Goal: Contribute content: Add original content to the website for others to see

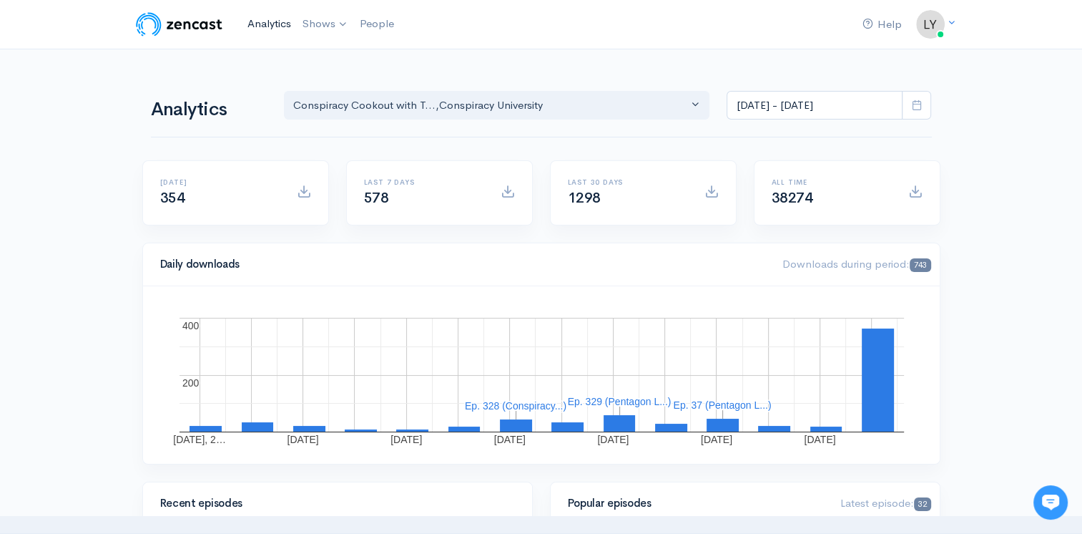
click at [279, 21] on link "Analytics" at bounding box center [269, 24] width 55 height 31
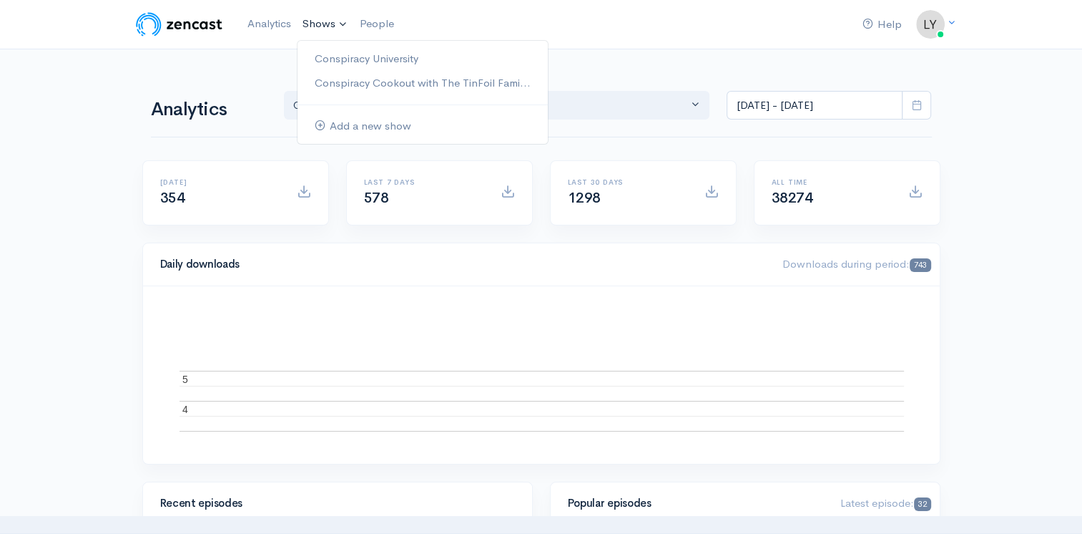
click at [318, 21] on link "Shows" at bounding box center [325, 24] width 57 height 31
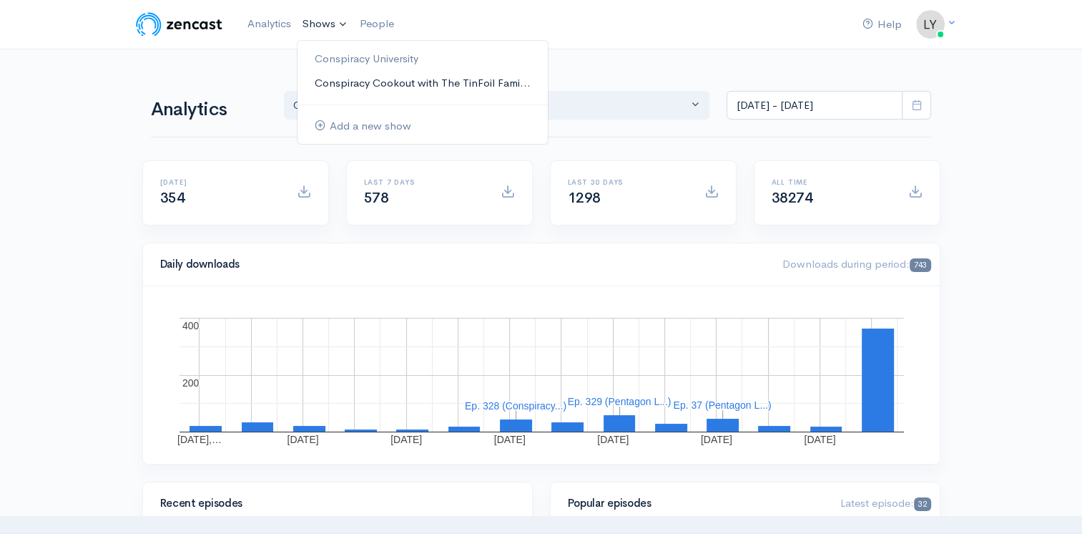
click at [346, 84] on link "Conspiracy Cookout with The TinFoil Fami..." at bounding box center [423, 83] width 250 height 25
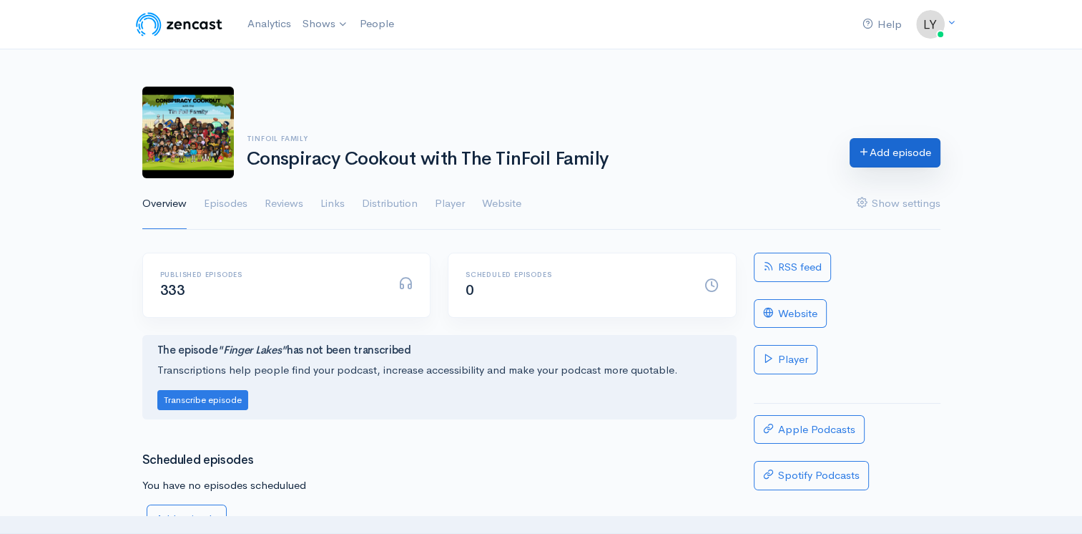
click at [873, 154] on link "Add episode" at bounding box center [895, 152] width 91 height 29
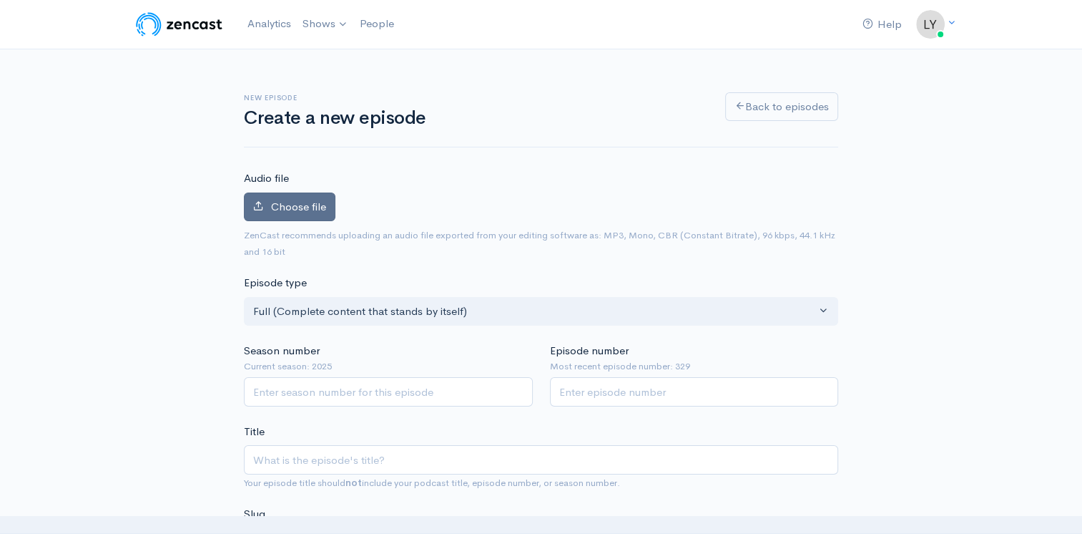
click at [306, 202] on span "Choose file" at bounding box center [298, 207] width 55 height 14
click at [0, 0] on input "Choose file" at bounding box center [0, 0] width 0 height 0
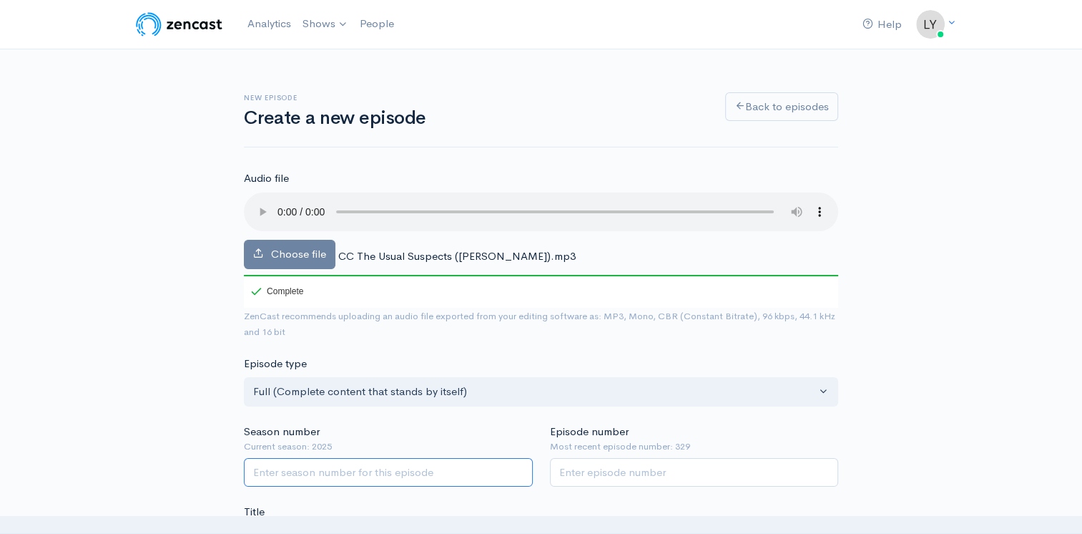
click at [365, 476] on input "Season number" at bounding box center [388, 472] width 289 height 29
type input "2025"
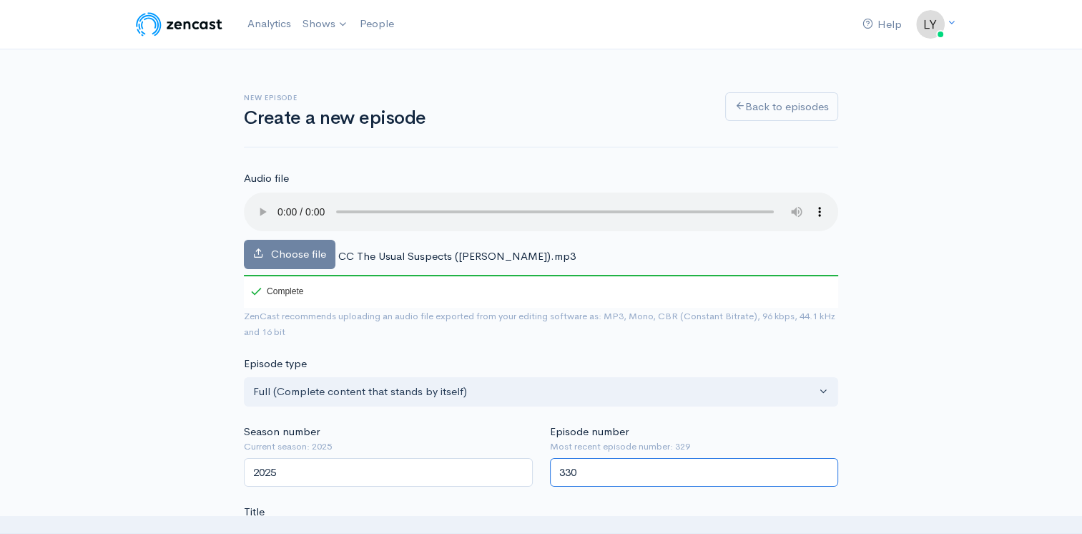
scroll to position [286, 0]
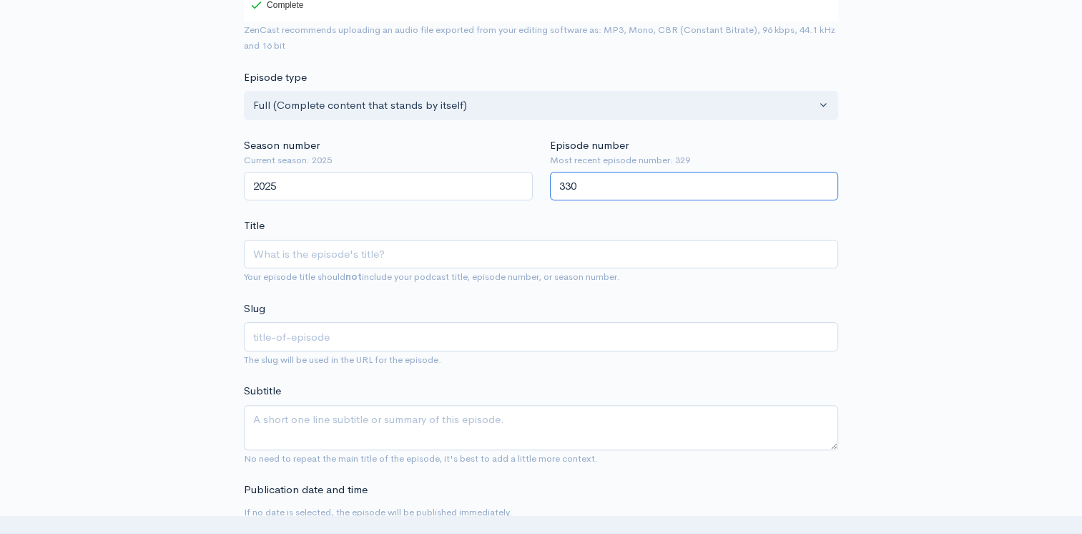
type input "330"
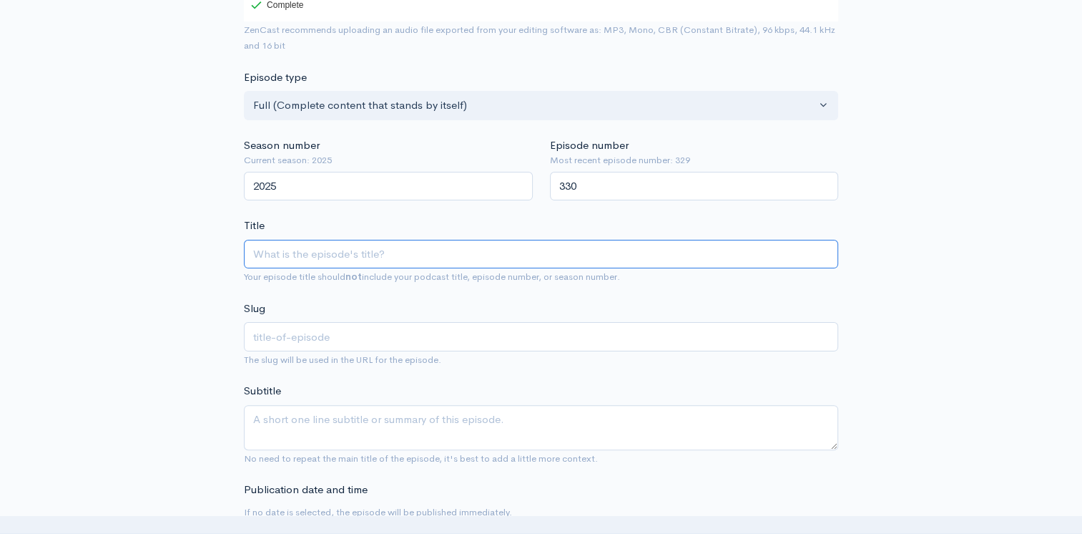
click at [431, 257] on input "Title" at bounding box center [541, 254] width 594 height 29
type input "C"
type input "c"
type input "Ch"
type input "ch"
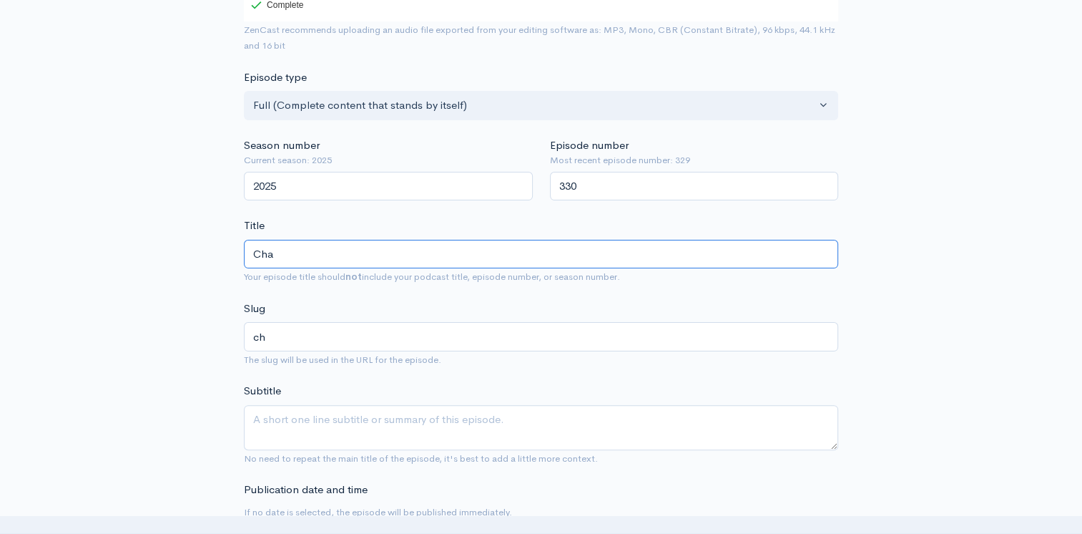
type input "Char"
type input "char"
type input "Charli"
type input "charli"
type input "Charlie"
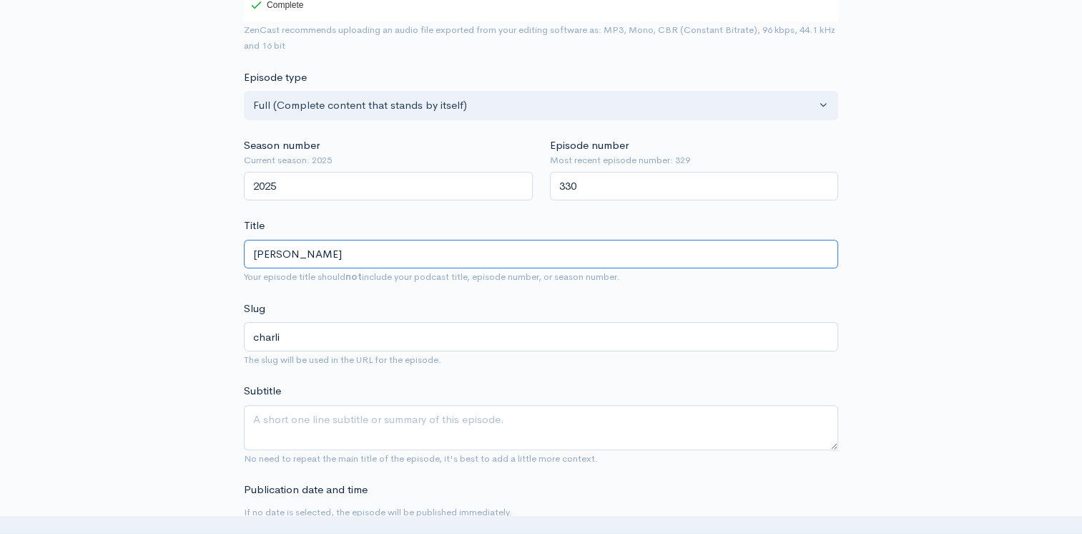
type input "charlie"
type input "Charlie K"
type input "charlie-k"
type input "Charlie Ki"
type input "charlie-ki"
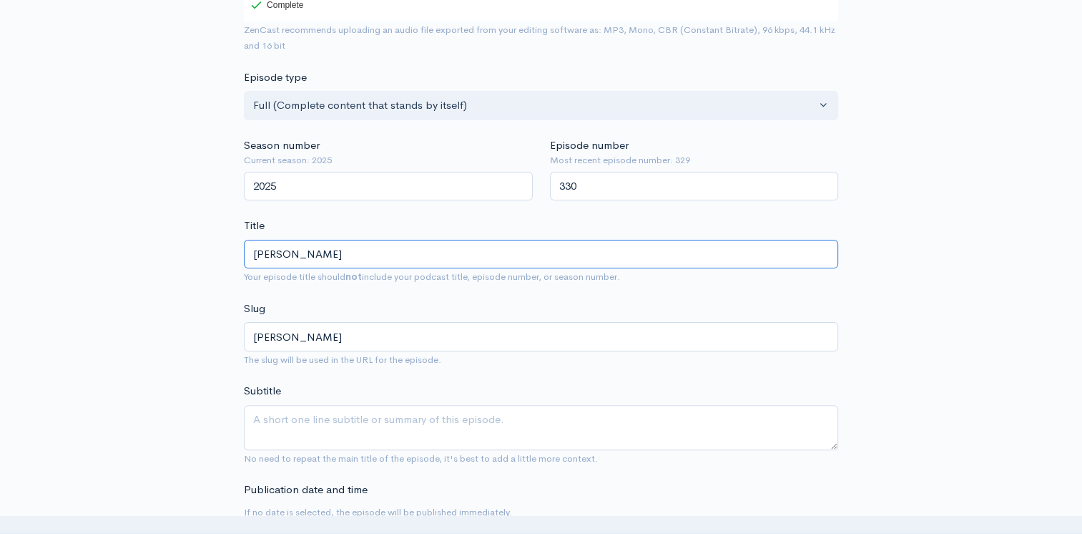
type input "Charlie Kir"
type input "charlie-kir"
type input "Charlie Kirk"
type input "charlie-kirk"
type input "Charlie Kirks"
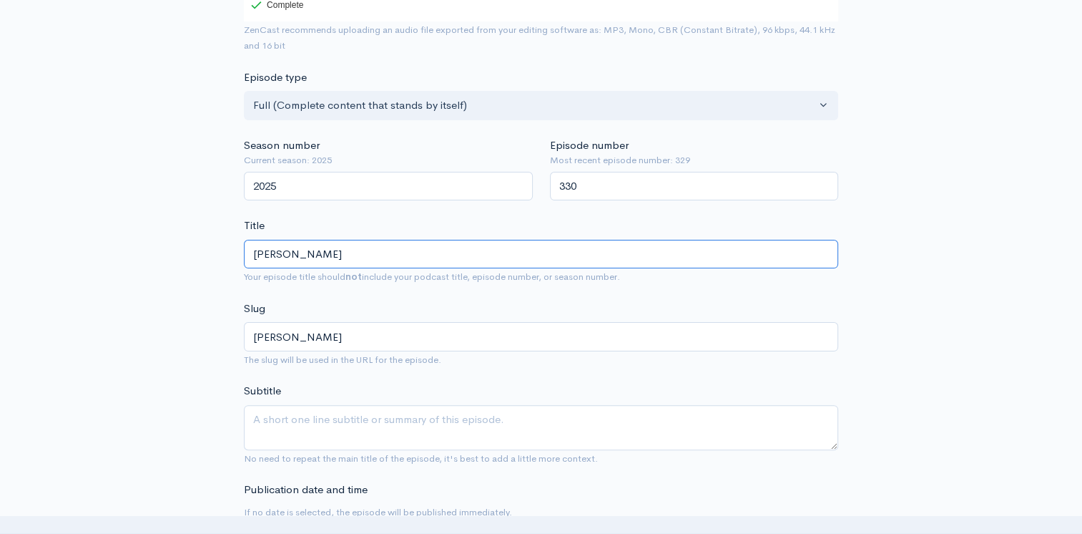
type input "charlie-kirks"
type input "Charlie Kirk"
type input "charlie-kirk"
type input "Charlie Kirk's"
type input "charlie-kirks"
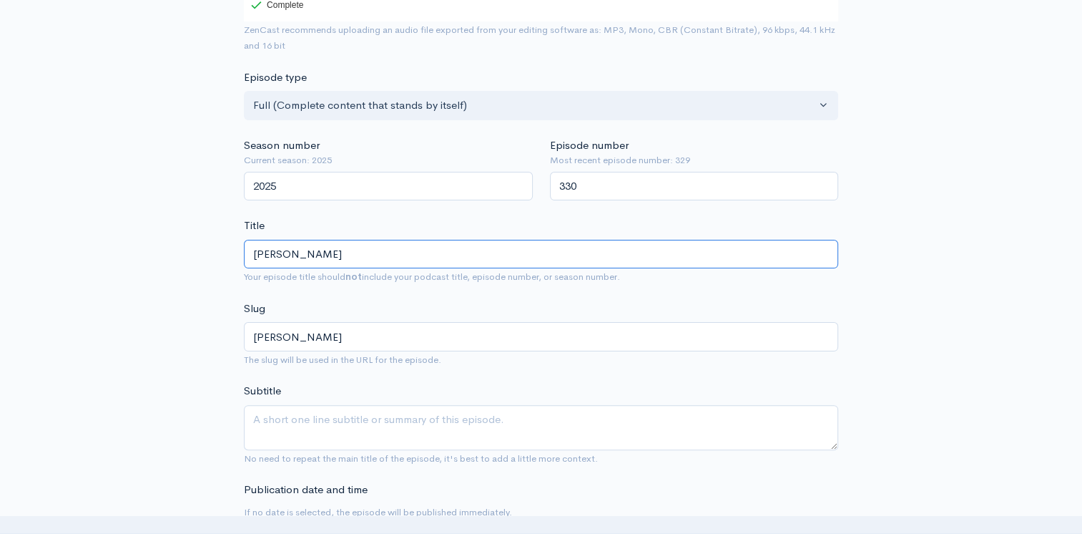
type input "Charlie Kirk's D"
type input "charlie-kirks-d"
type input "Charlie Kirk's De"
type input "charlie-kirks-de"
type input "Charlie Kirk's Dea"
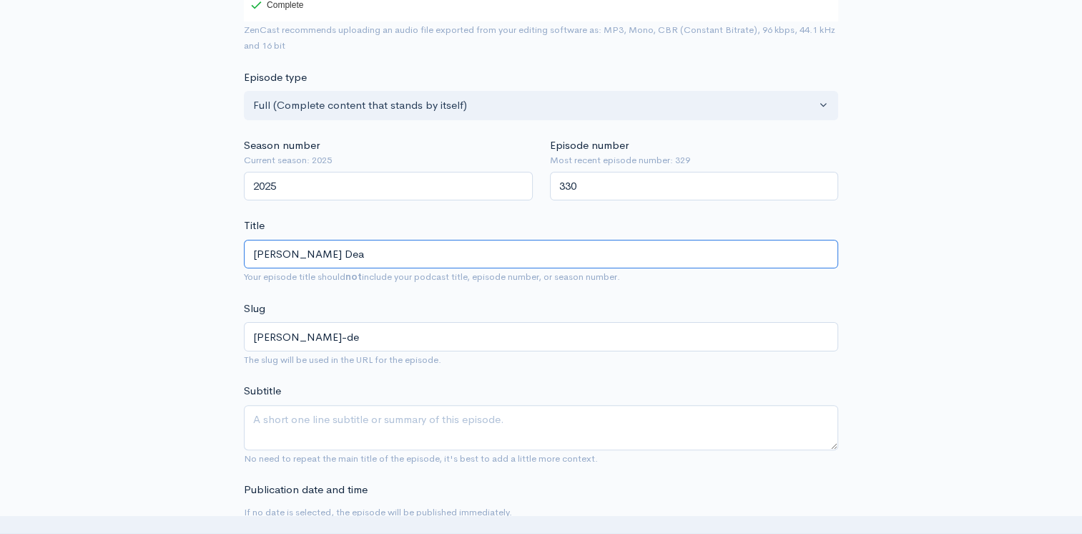
type input "charlie-kirks-dea"
type input "Charlie Kirk's Deat"
type input "charlie-kirks-deat"
type input "Charlie Kirk's Death"
type input "charlie-kirks-death"
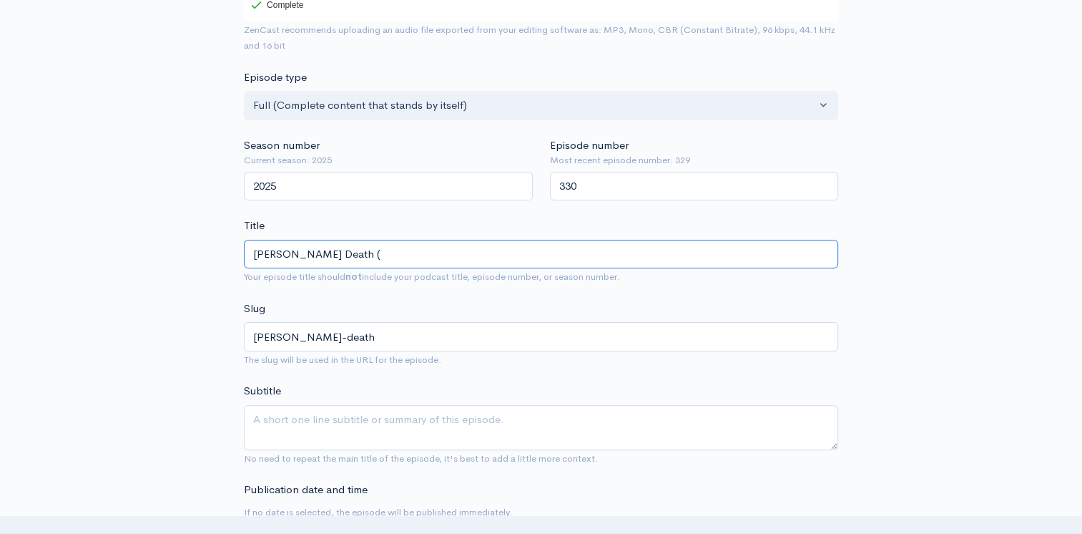
type input "Charlie Kirk's Death (T"
type input "charlie-kirks-death-t"
type input "Charlie Kirk's Death (The"
type input "charlie-kirks-death-the"
type input "Charlie Kirk's Death (The U"
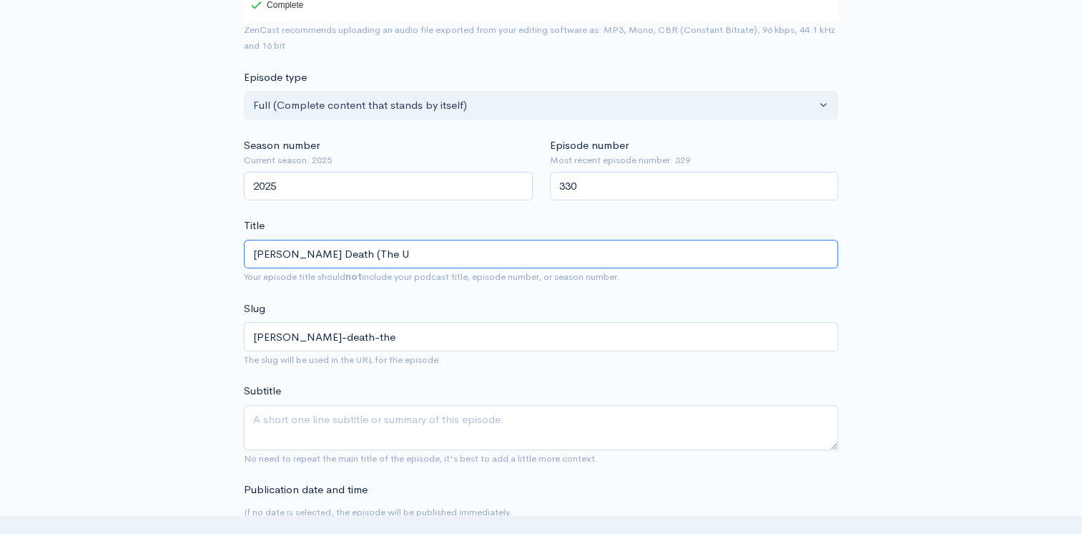
type input "charlie-kirks-death-the-u"
type input "Charlie Kirk's Death (The Us"
type input "charlie-kirks-death-the-us"
type input "Charlie Kirk's Death (The Usu"
type input "charlie-kirks-death-the-usu"
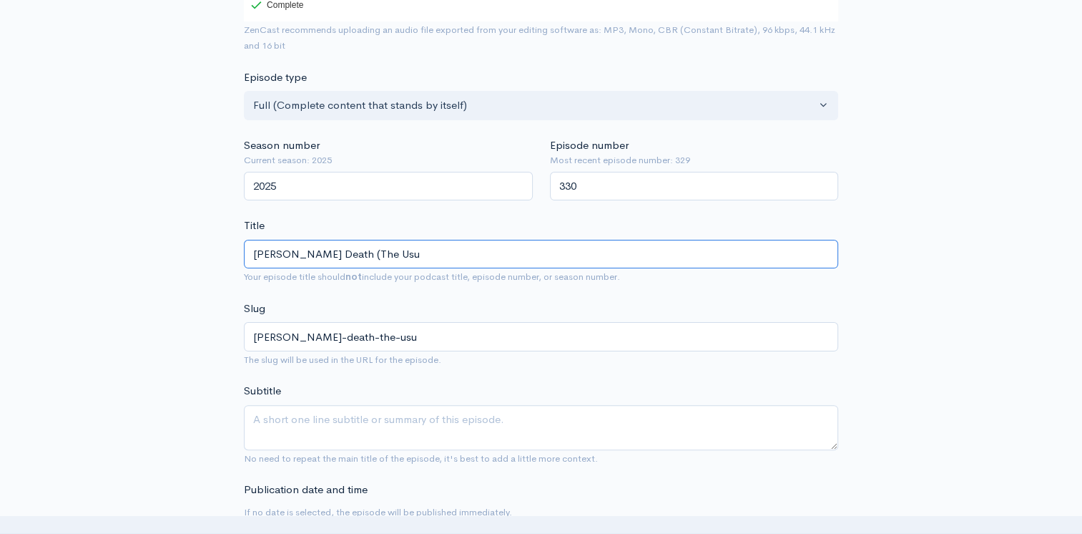
type input "Charlie Kirk's Death (The Usua"
type input "charlie-kirks-death-the-usua"
type input "Charlie Kirk's Death (The Usual"
type input "charlie-kirks-death-the-usual"
type input "Charlie Kirk's Death (The Usual S"
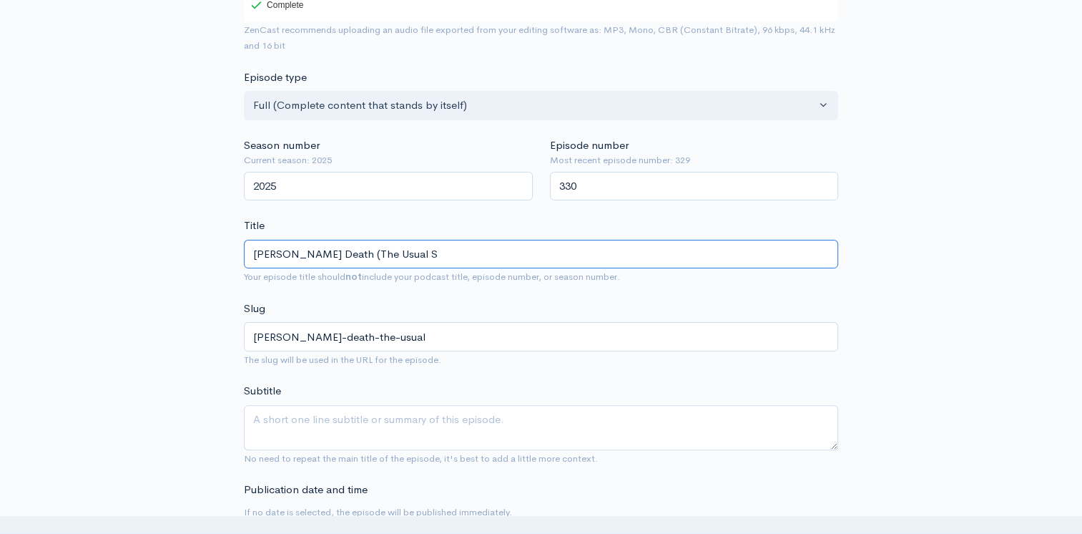
type input "charlie-kirks-death-the-usual-s"
type input "Charlie Kirk's Death (The Usual Su"
type input "charlie-kirks-death-the-usual-su"
type input "Charlie Kirk's Death (The Usual Sus"
type input "charlie-kirks-death-the-usual-sus"
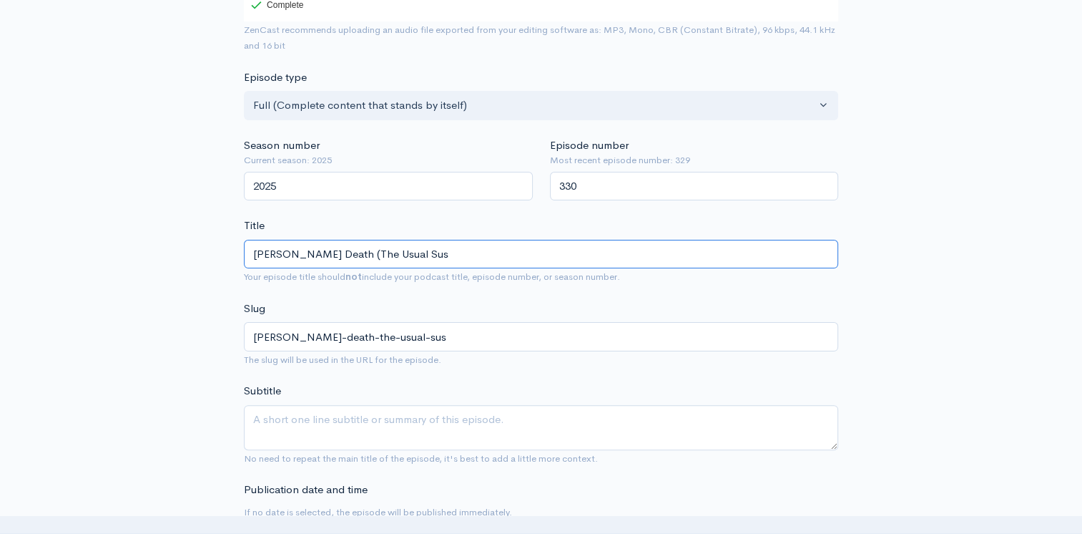
type input "Charlie Kirk's Death (The Usual Susp"
type input "charlie-kirks-death-the-usual-susp"
type input "Charlie Kirk's Death (The Usual Suspe"
type input "charlie-kirks-death-the-usual-suspe"
type input "Charlie Kirk's Death (The Usual Suspec"
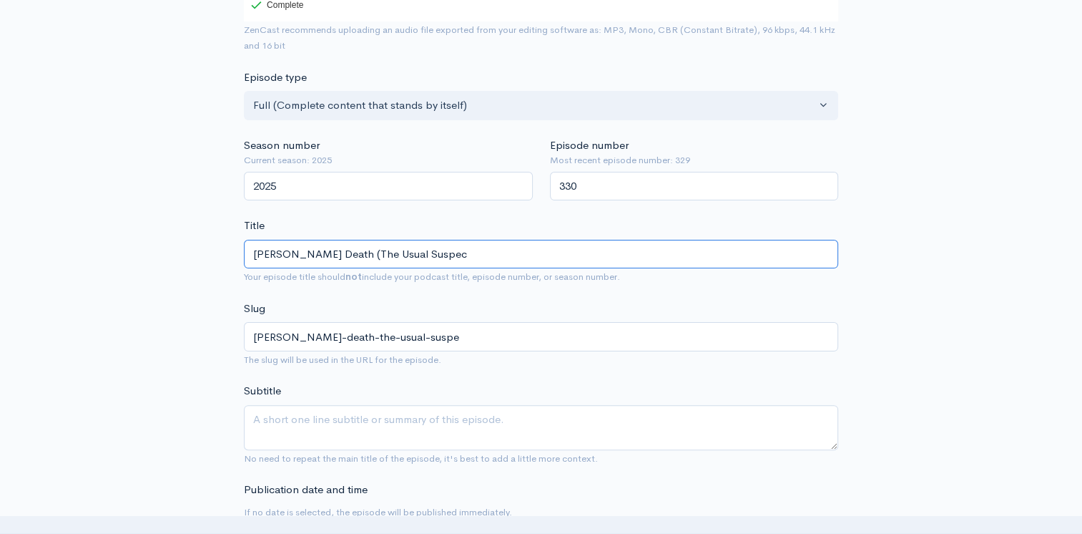
type input "charlie-kirks-death-the-usual-suspec"
type input "Charlie Kirk's Death (The Usual Suspect"
type input "charlie-kirks-death-the-usual-suspect"
type input "Charlie Kirk's Death (The Usual Suspects"
type input "charlie-kirks-death-the-usual-suspects"
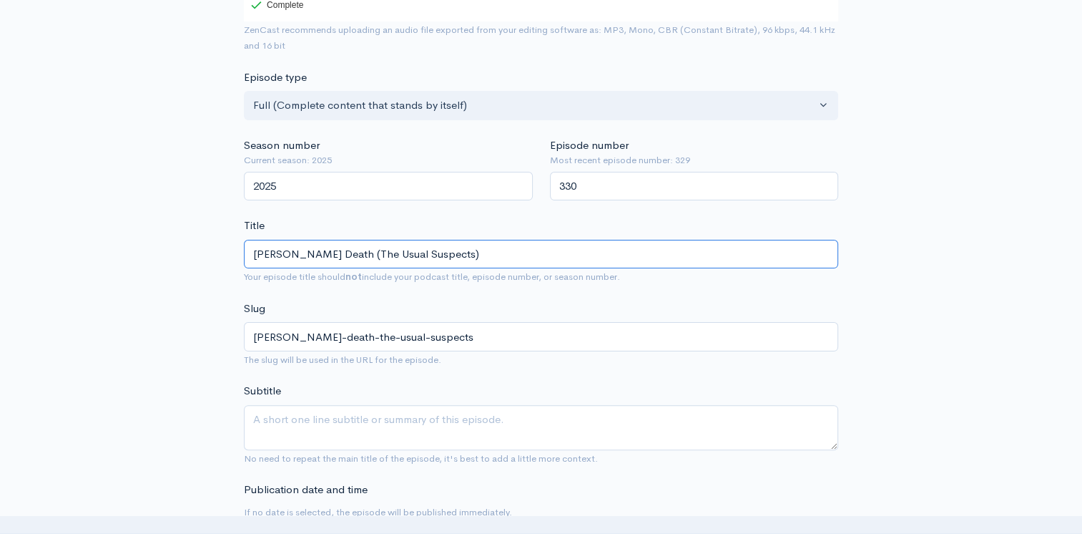
type input "WCharlie Kirk's Death (The Usual Suspects)"
type input "wcharlie-kirks-death-the-usual-suspects"
type input "WhCharlie Kirk's Death (The Usual Suspects)"
type input "whcharlie-kirks-death-the-usual-suspects"
type input "WhoCharlie Kirk's Death (The Usual Suspects)"
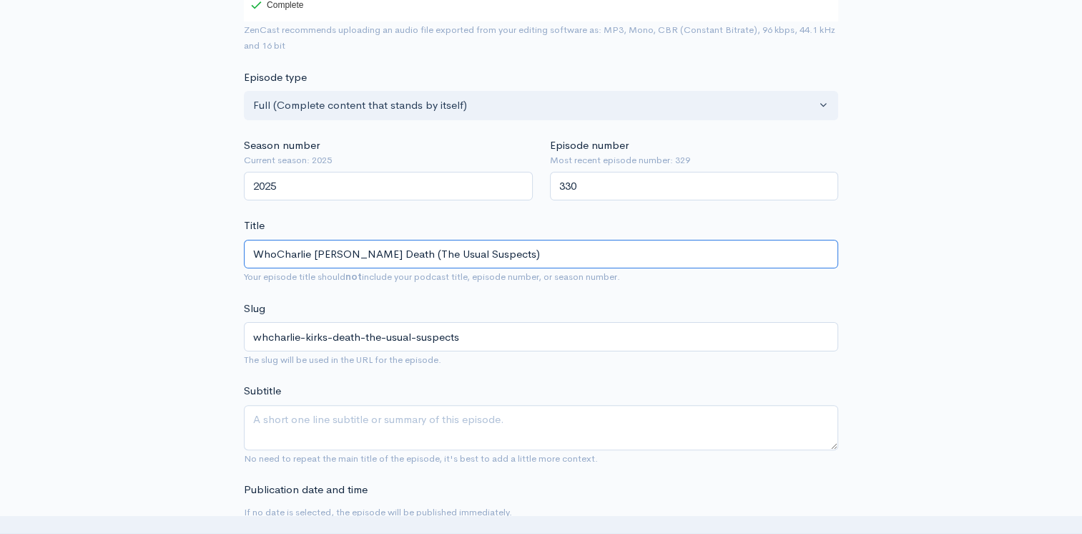
type input "whocharlie-kirks-death-the-usual-suspects"
type input "Who Charlie Kirk's Death (The Usual Suspects)"
type input "who-charlie-kirks-death-the-usual-suspects"
type input "Who KCharlie Kirk's Death (The Usual Suspects)"
type input "who-kcharlie-kirks-death-the-usual-suspects"
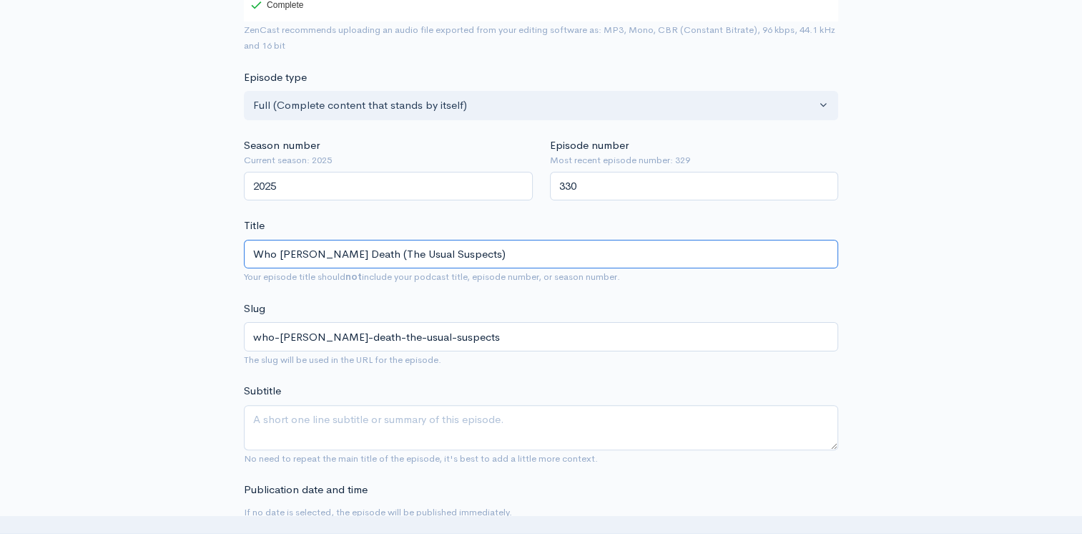
type input "Who KiCharlie Kirk's Death (The Usual Suspects)"
type input "who-kicharlie-kirks-death-the-usual-suspects"
type input "Who KilCharlie Kirk's Death (The Usual Suspects)"
type input "who-kilcharlie-kirks-death-the-usual-suspects"
type input "Who KillCharlie Kirk's Death (The Usual Suspects)"
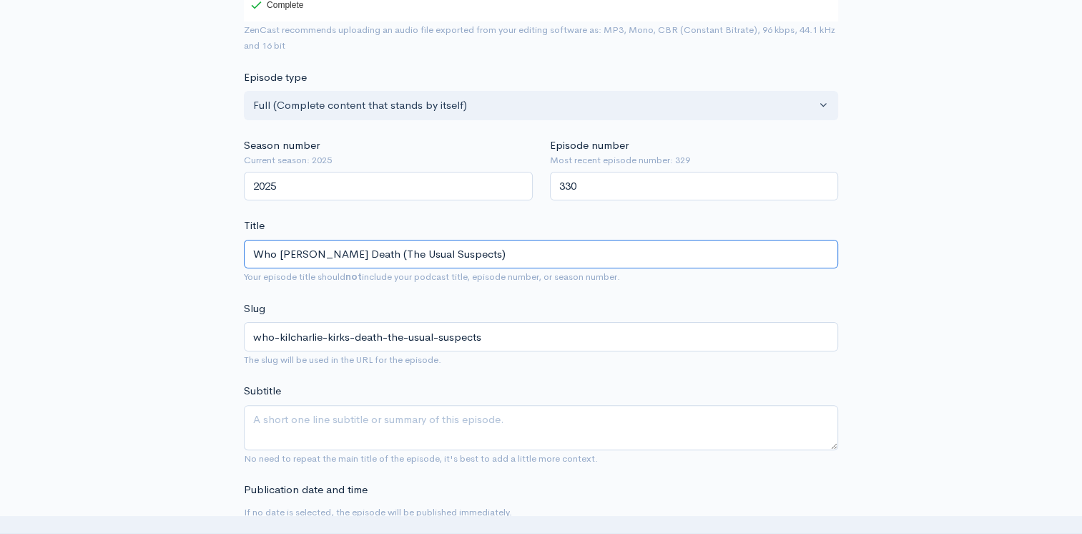
type input "who-killcharlie-kirks-death-the-usual-suspects"
type input "Who KilleCharlie Kirk's Death (The Usual Suspects)"
type input "who-killecharlie-kirks-death-the-usual-suspects"
type input "Who KilledCharlie Kirk's Death (The Usual Suspects)"
type input "who-killedcharlie-kirks-death-the-usual-suspects"
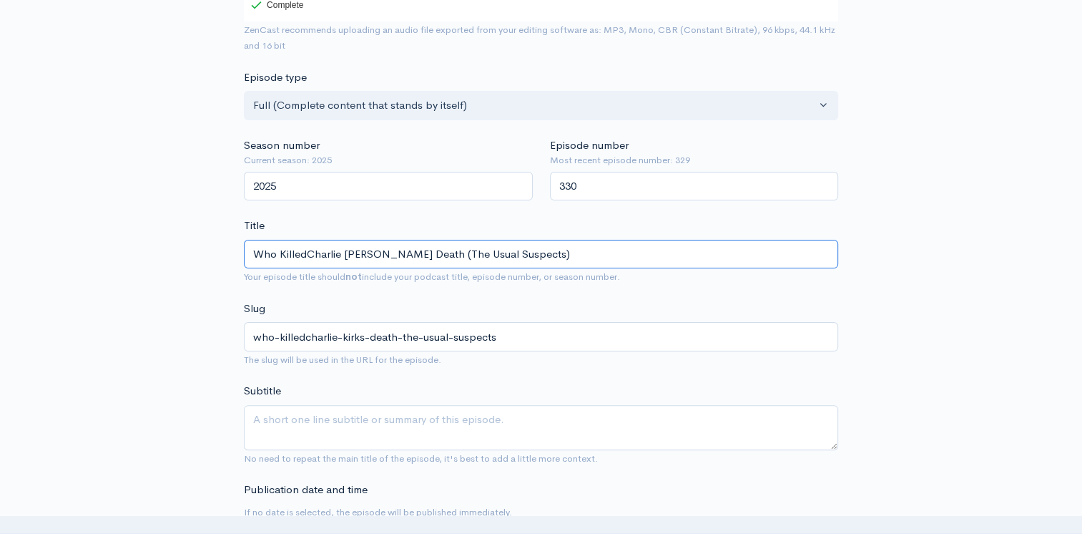
type input "Who Killed Charlie Kirk's Death (The Usual Suspects)"
type input "who-killed-charlie-kirks-death-the-usual-suspects"
type input "Who Killed Charlie Kirk's Death(The Usual Suspects)"
type input "who-killed-charlie-kirks-deaththe-usual-suspects"
type input "Who Killed Charlie Kirk's Deat(The Usual Suspects)"
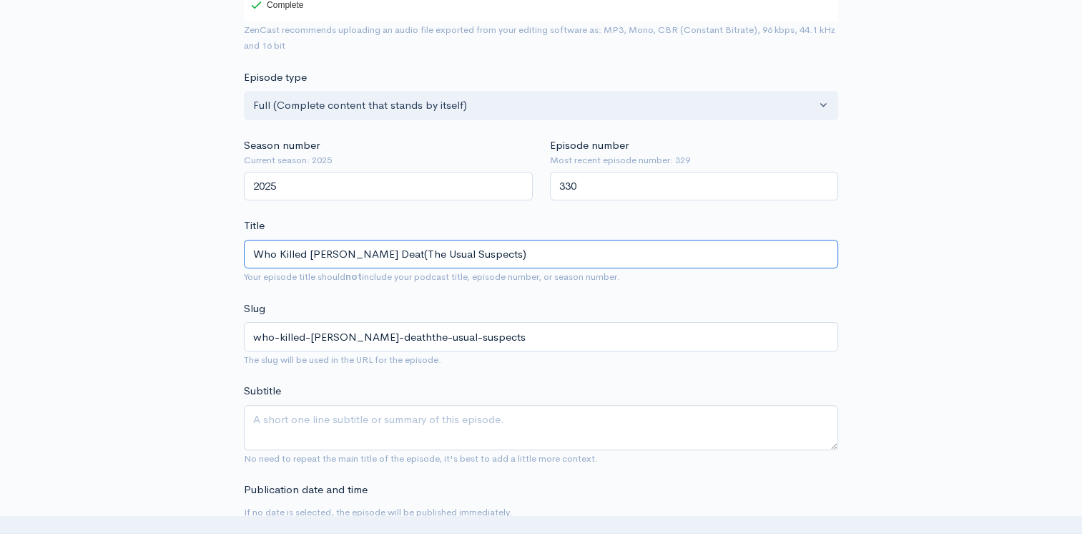
type input "who-killed-charlie-kirks-deatthe-usual-suspects"
type input "Who Killed Charlie Kirk's Dea(The Usual Suspects)"
type input "who-killed-charlie-kirks-deathe-usual-suspects"
type input "Who Killed Charlie Kirk's De(The Usual Suspects)"
type input "who-killed-charlie-kirks-dethe-usual-suspects"
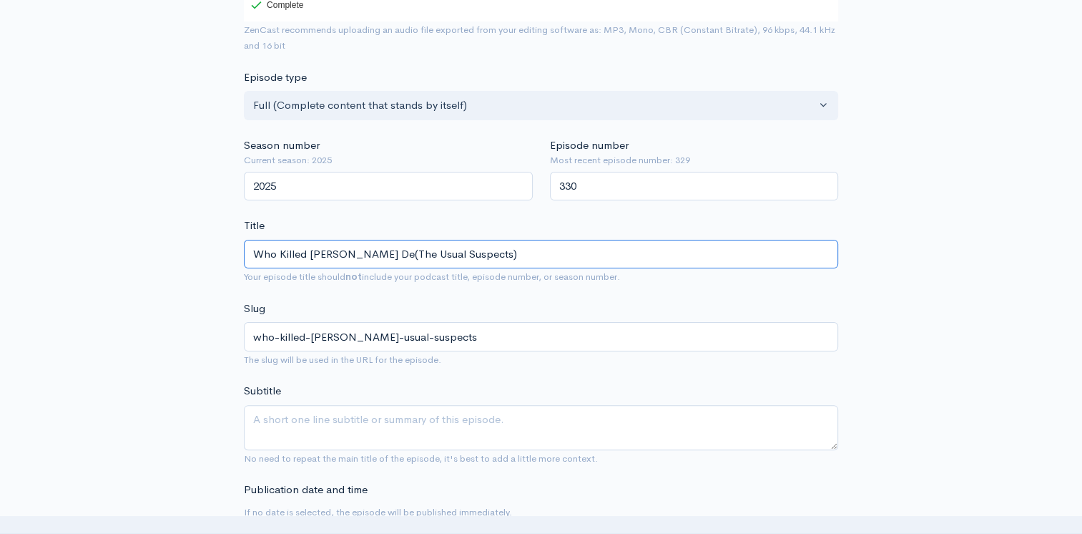
type input "Who Killed Charlie Kirk's D(The Usual Suspects)"
type input "who-killed-charlie-kirks-dthe-usual-suspects"
type input "Who Killed Charlie Kirk's (The Usual Suspects)"
type input "who-killed-charlie-kirks-the-usual-suspects"
type input "Who Killed Charlie Kirk's(The Usual Suspects)"
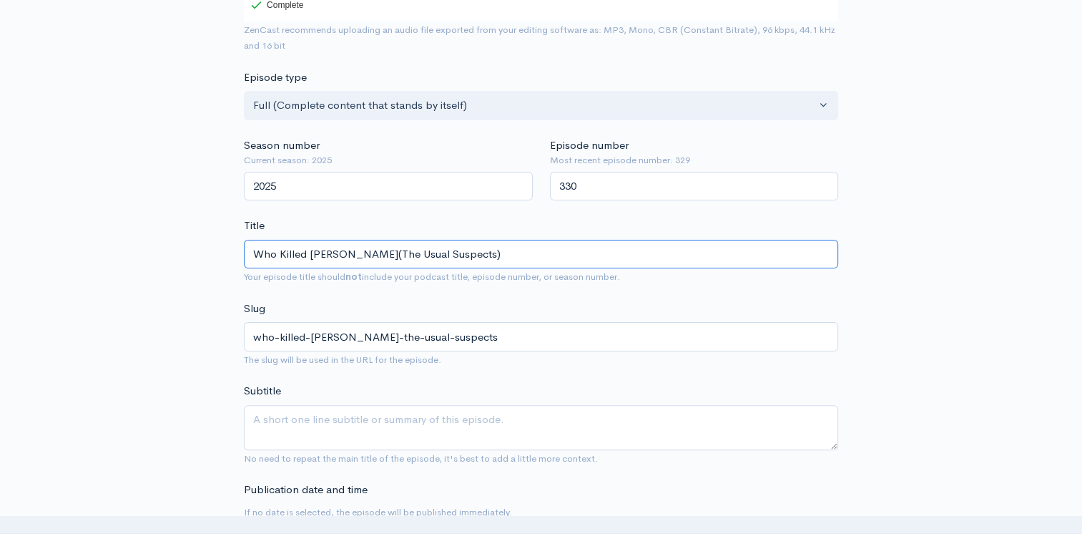
type input "who-killed-charlie-kirksthe-usual-suspects"
type input "Who Killed Charlie Kirk'(The Usual Suspects)"
type input "who-killed-charlie-kirkthe-usual-suspects"
type input "Who Killed Charlie Kirk (The Usual Suspects)"
type input "who-killed-charlie-kirk-the-usual-suspects"
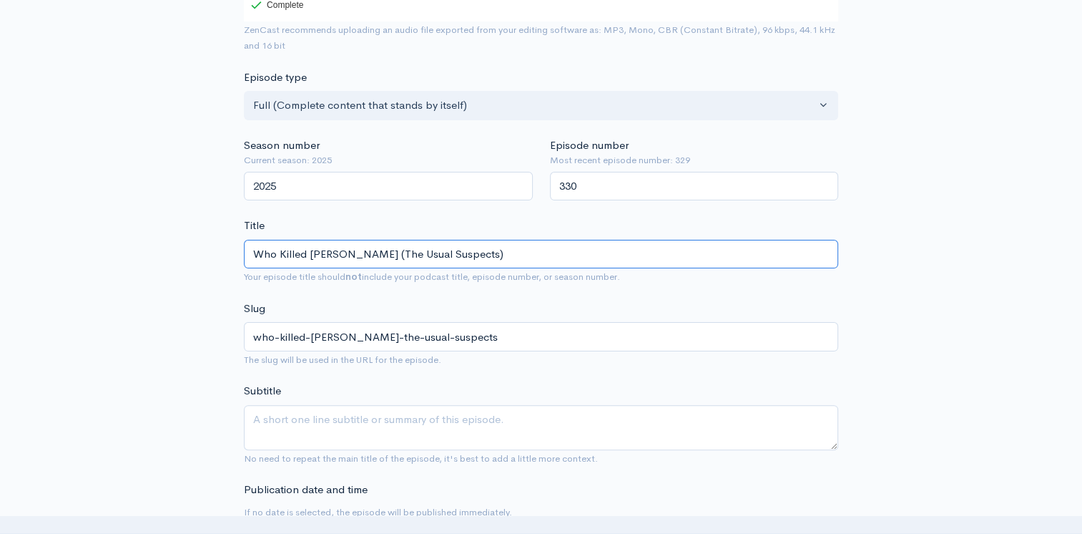
type input "Who Killed Charlie Kirk(The Usual Suspects)"
type input "who-killed-charlie-kirkthe-usual-suspects"
type input "Who Killed [PERSON_NAME]? (The Usual Suspects)"
type input "who-killed-charlie-kirk-the-usual-suspects"
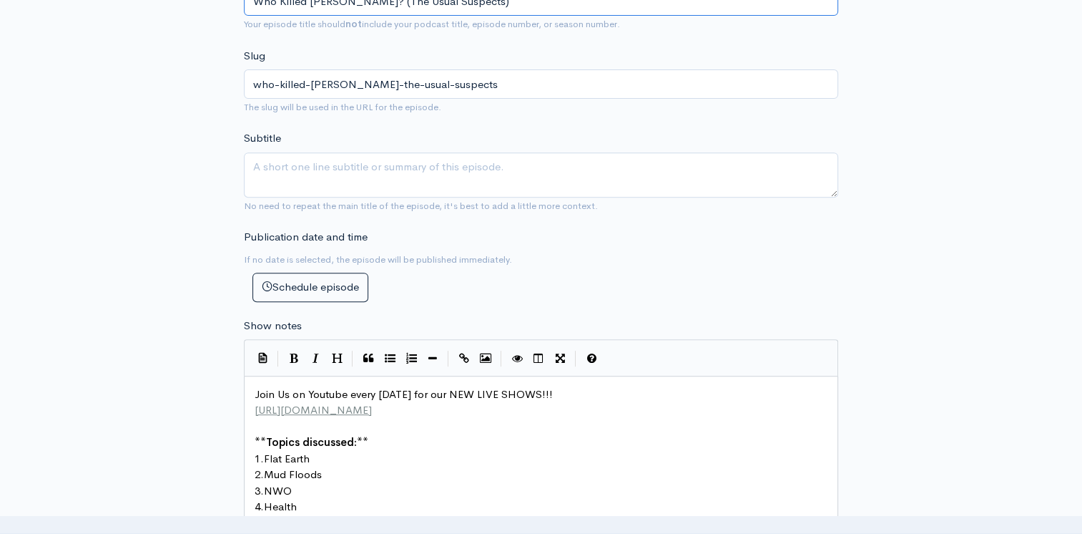
scroll to position [572, 0]
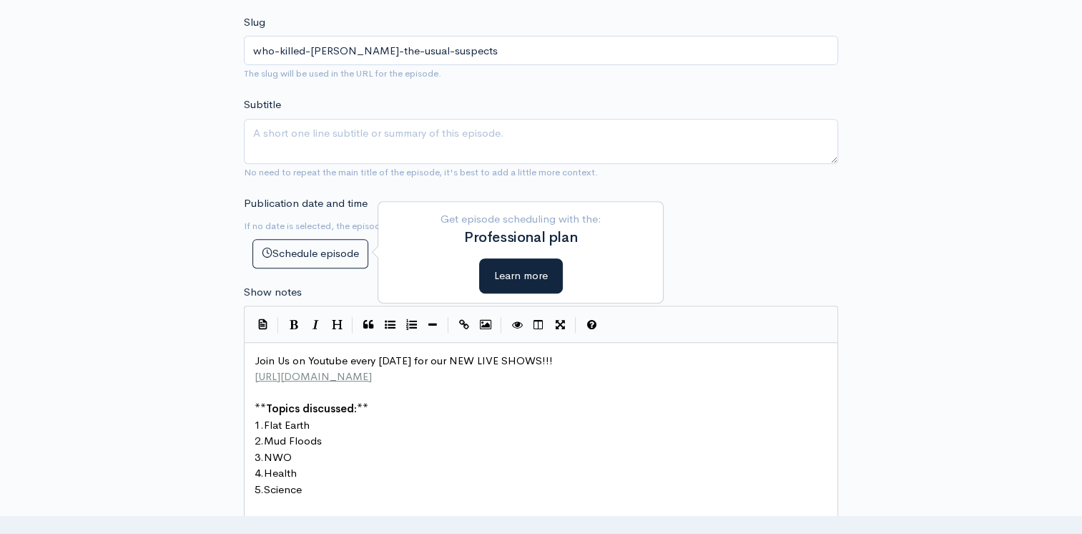
type input "Who Killed [PERSON_NAME]? (The Usual Suspects)"
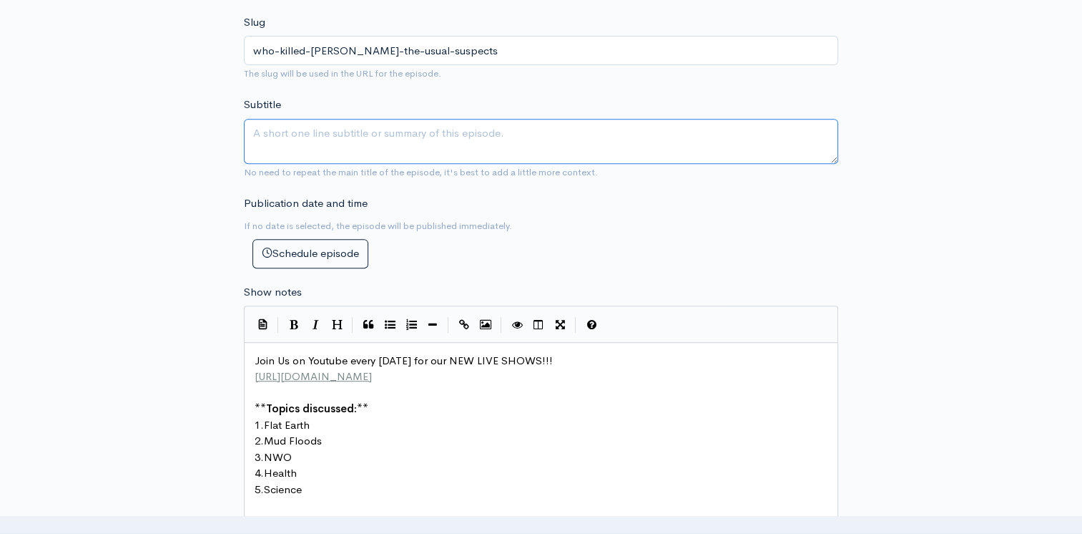
click at [337, 133] on textarea "Subtitle" at bounding box center [541, 141] width 594 height 45
type textarea "t"
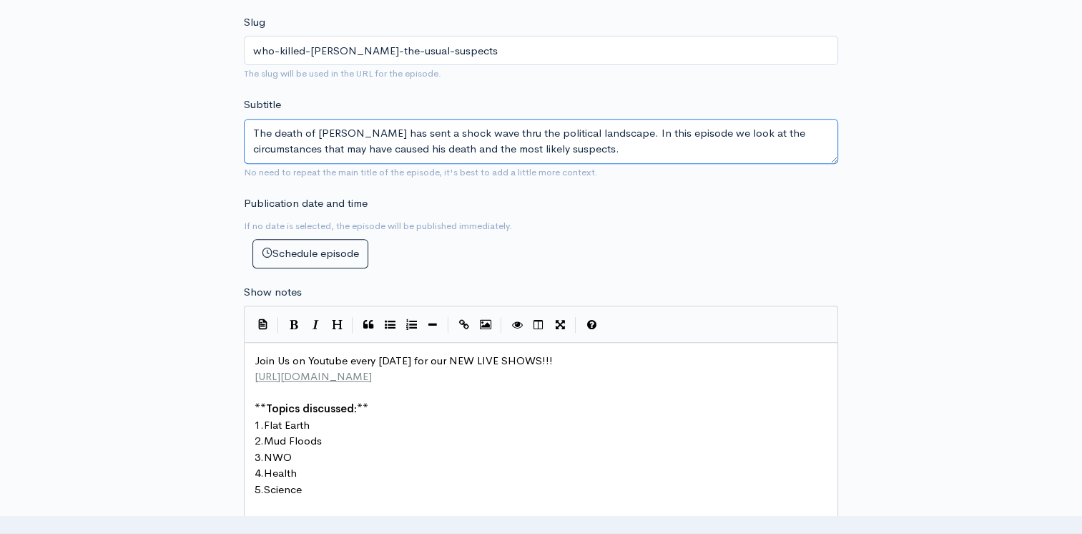
type textarea "The death of Charlie Kirk has sent a shock wave thru the political landscape. I…"
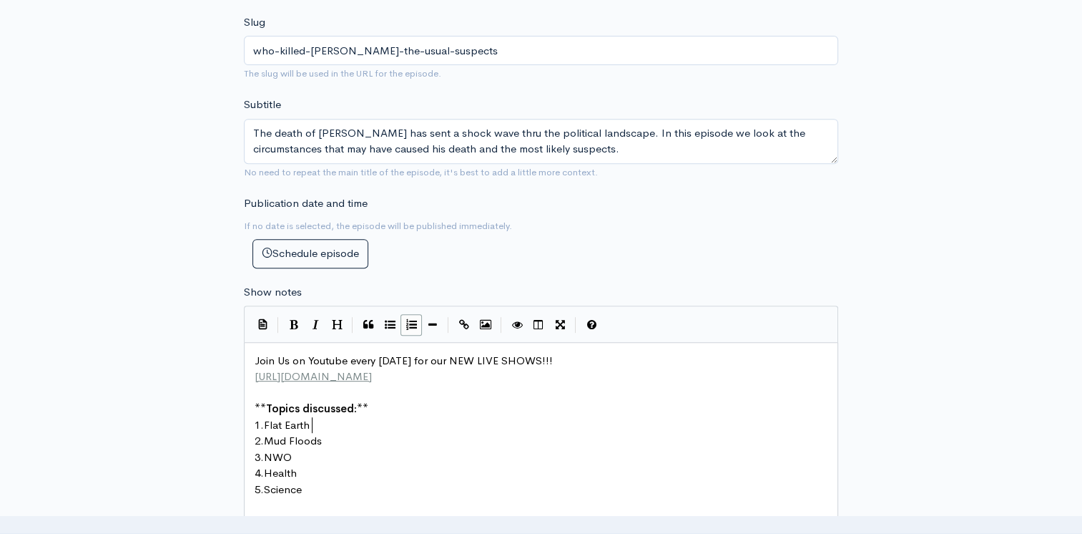
click at [330, 428] on pre "1. Flat Earth" at bounding box center [546, 425] width 589 height 16
type textarea "Sifh"
type textarea "gh"
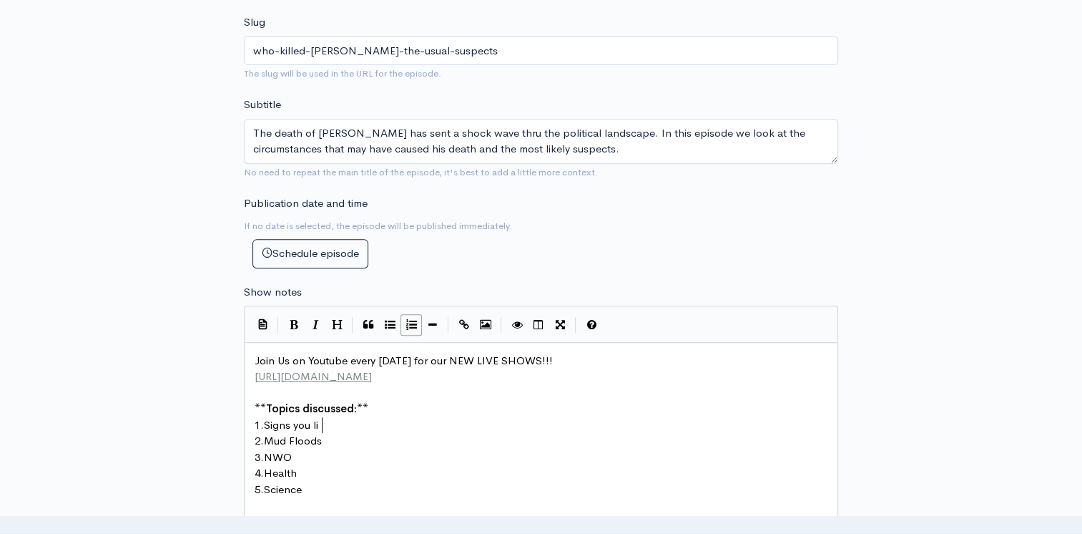
type textarea "ns you lif"
type textarea "ve in a bad neighborhood"
click at [325, 443] on pre "2. Mud Floods" at bounding box center [546, 441] width 589 height 16
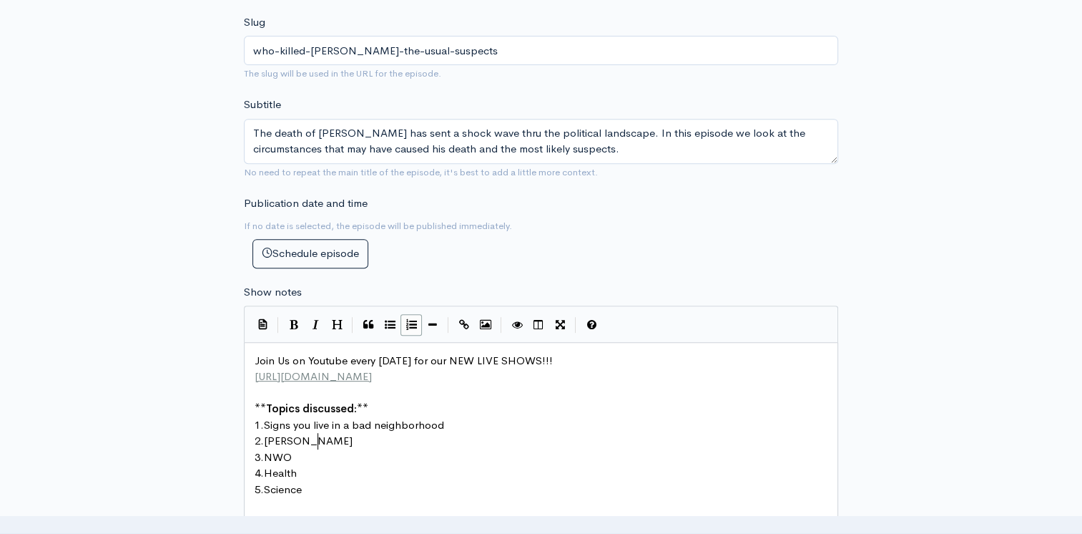
type textarea "Charlie Kirk"
type textarea "Je"
type textarea "Israel"
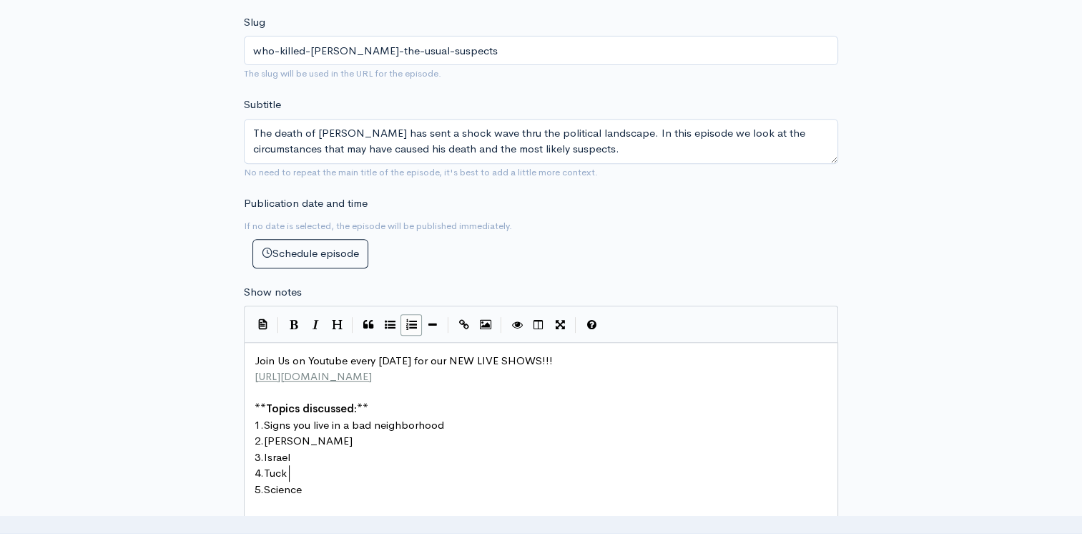
scroll to position [5, 26]
type textarea "Tucker Carlos"
type textarea "son"
type textarea "Tuni"
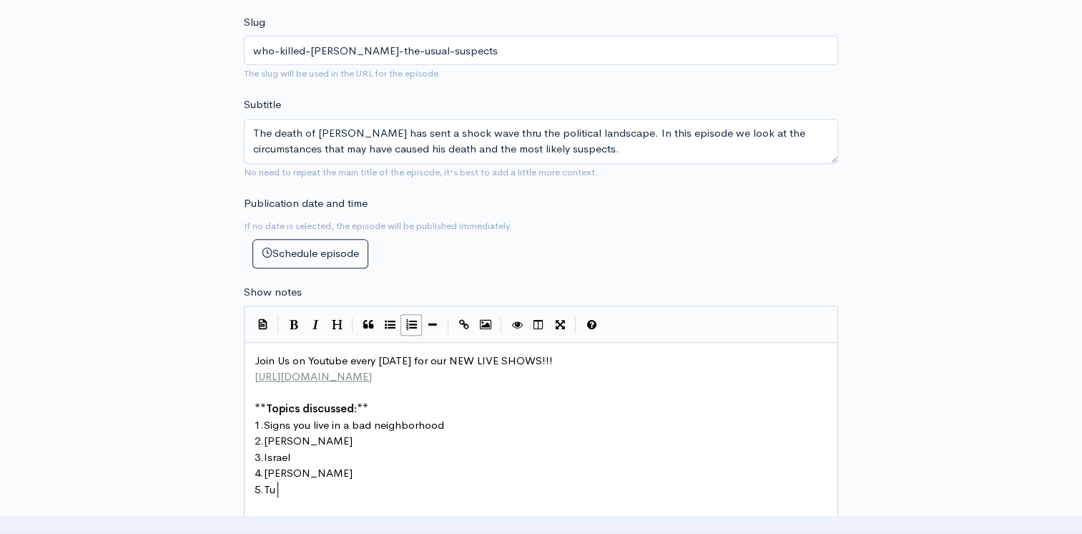
type textarea "ru"
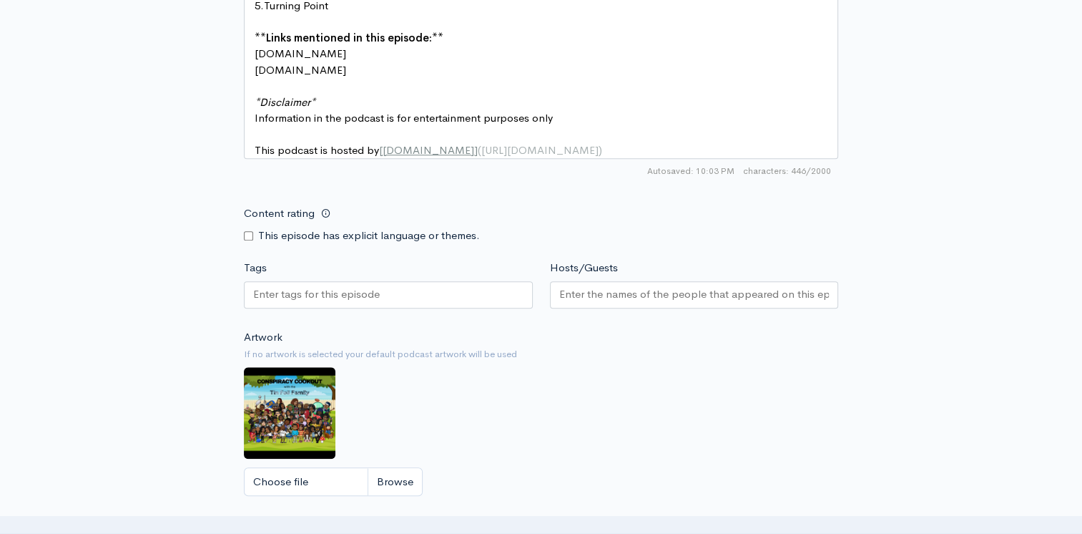
scroll to position [1144, 0]
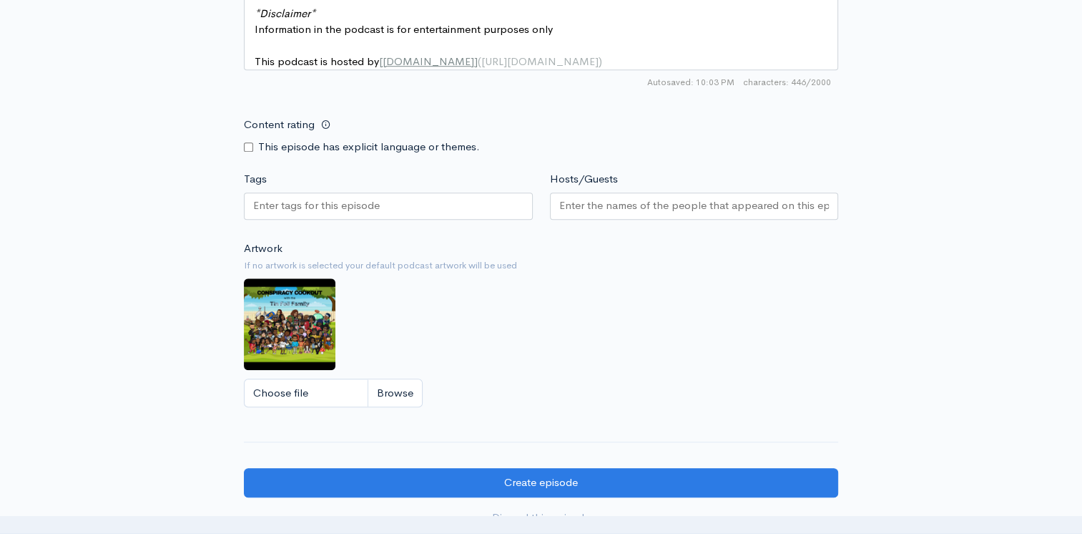
type textarea "ning Point"
click at [702, 207] on input "Hosts/Guests" at bounding box center [694, 205] width 270 height 16
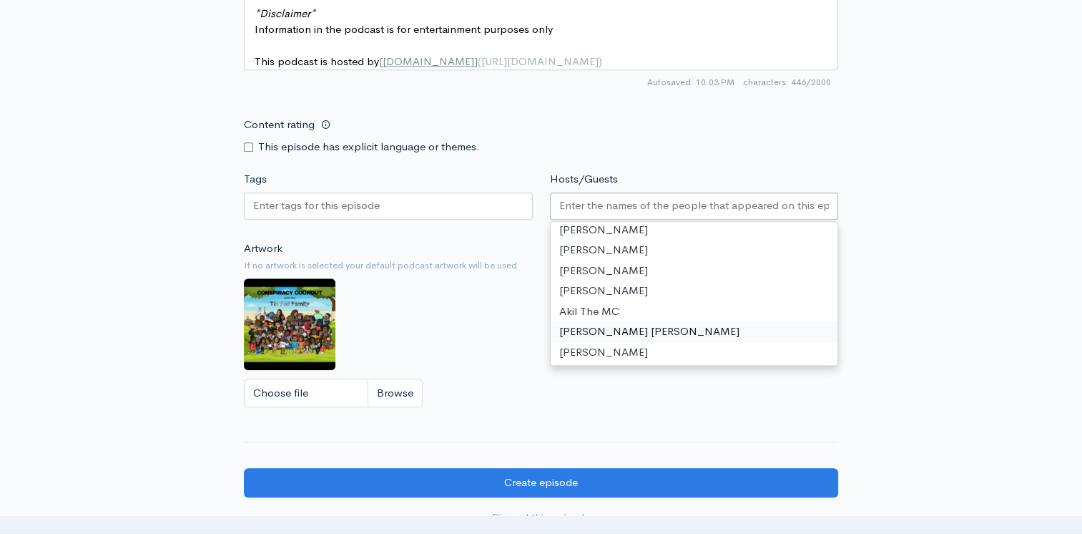
scroll to position [47, 0]
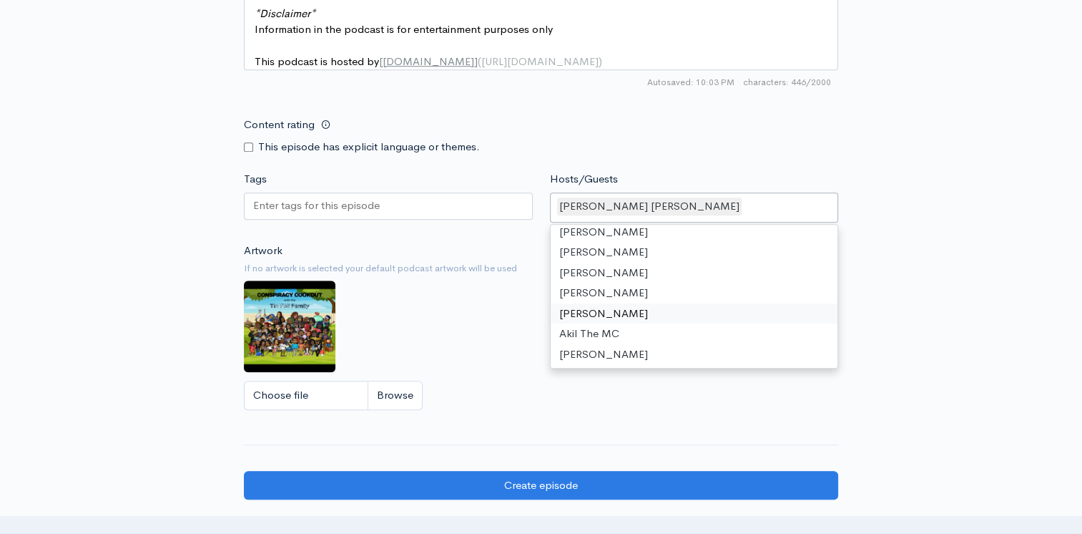
click at [245, 152] on input "Content rating" at bounding box center [248, 146] width 9 height 9
checkbox input "true"
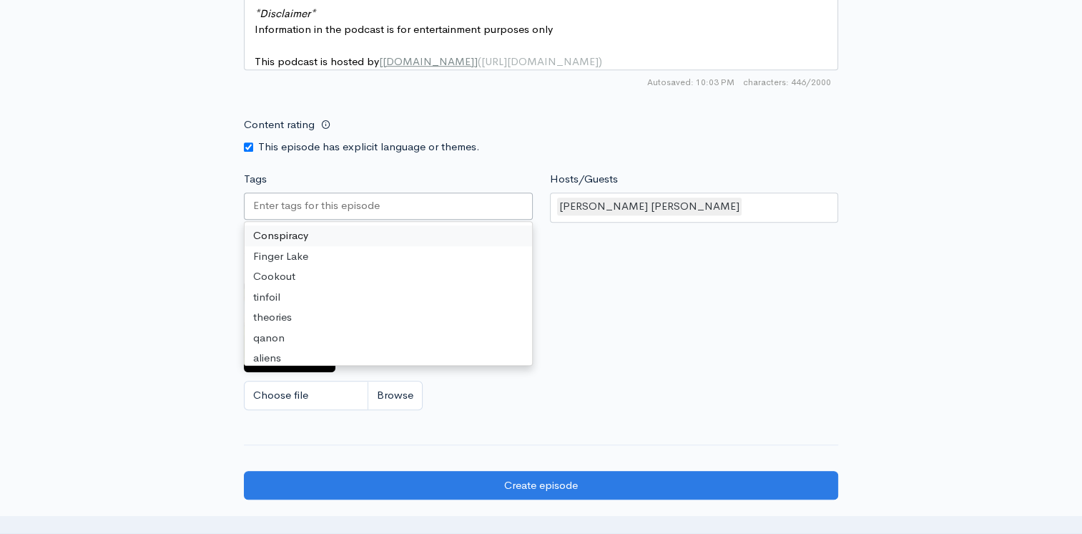
click at [265, 210] on input "Tags" at bounding box center [317, 205] width 129 height 16
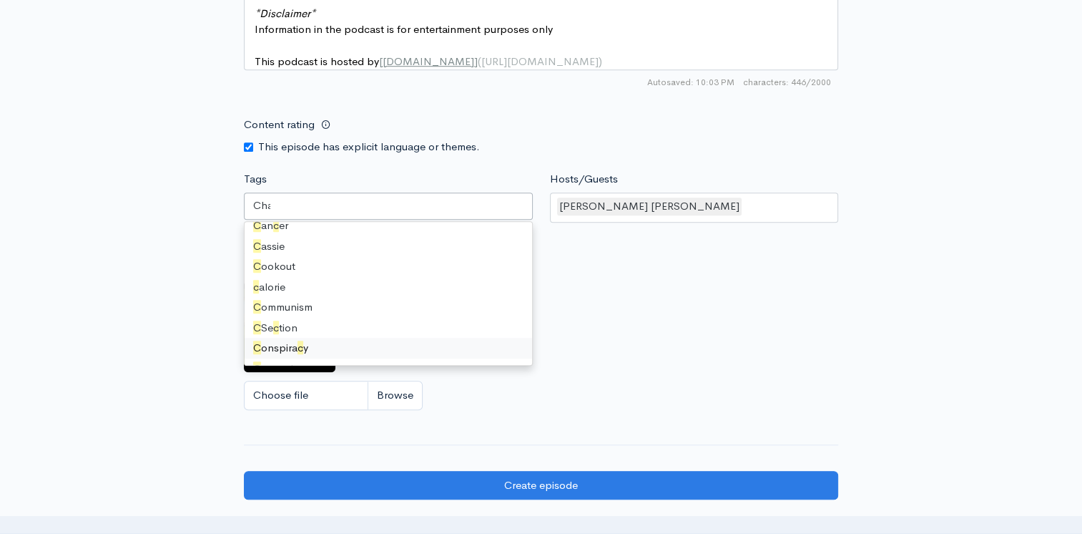
scroll to position [0, 0]
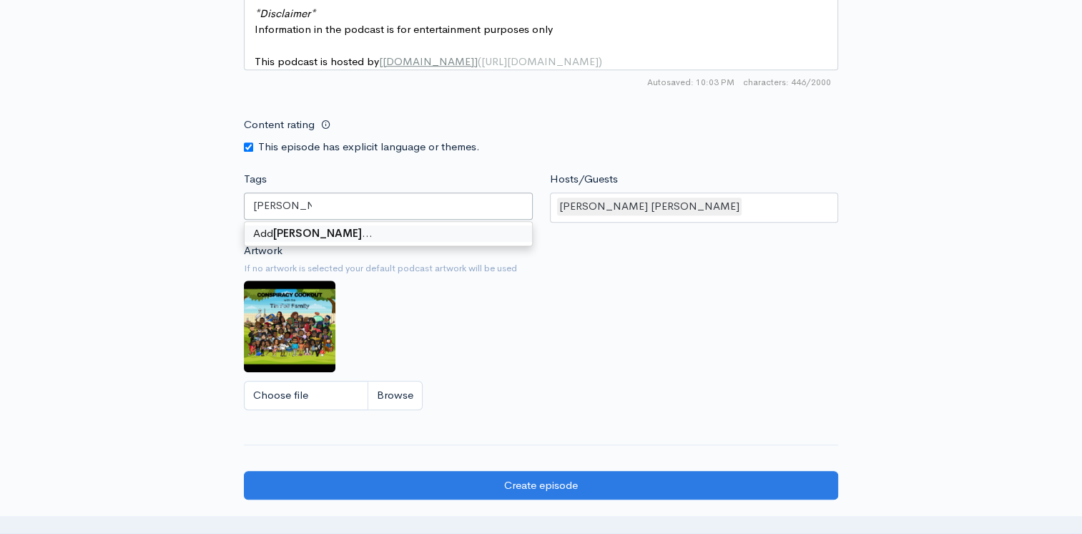
type input "Charlie Kirk"
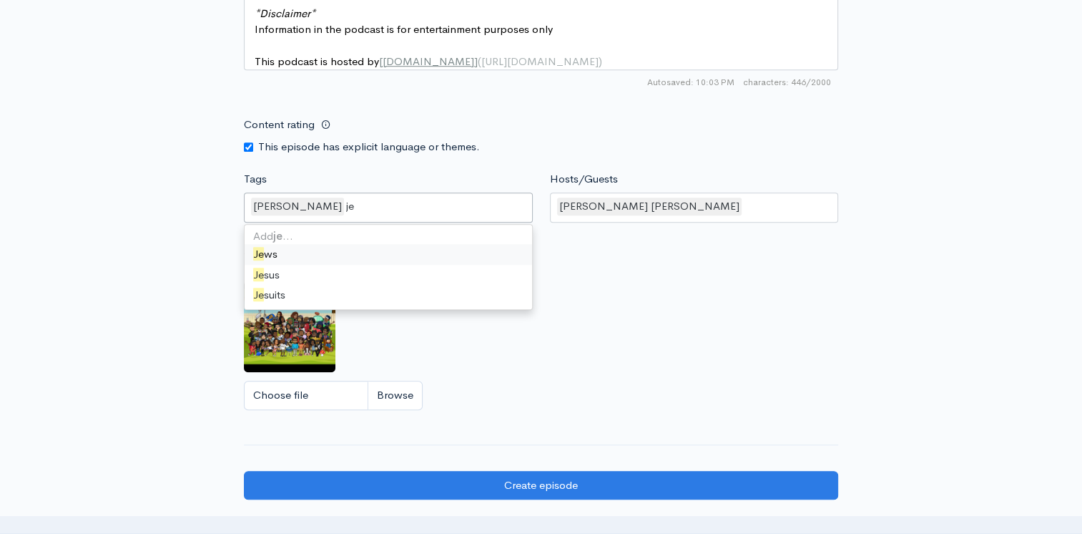
type input "jew"
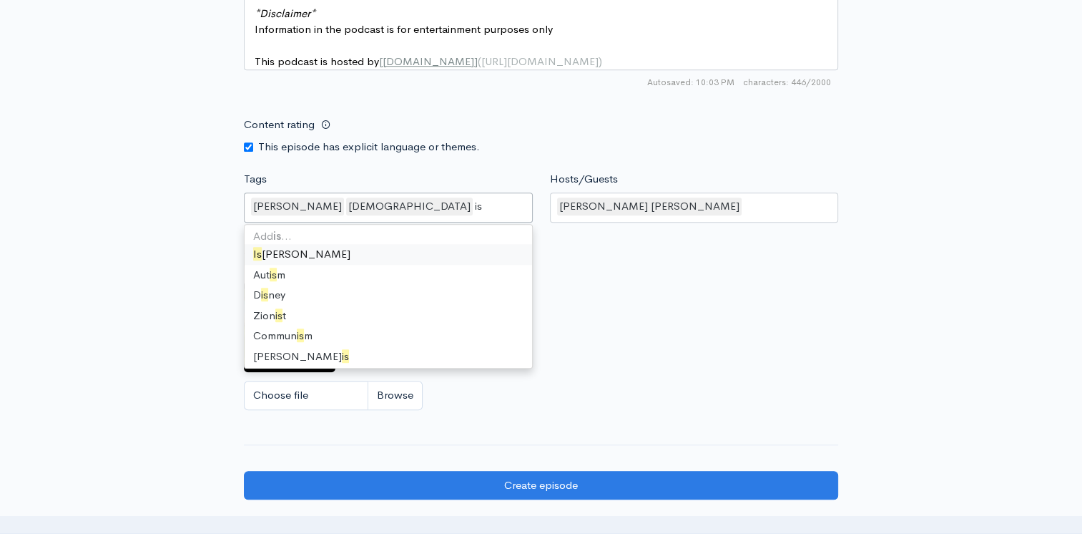
type input "isr"
type input "Tuck"
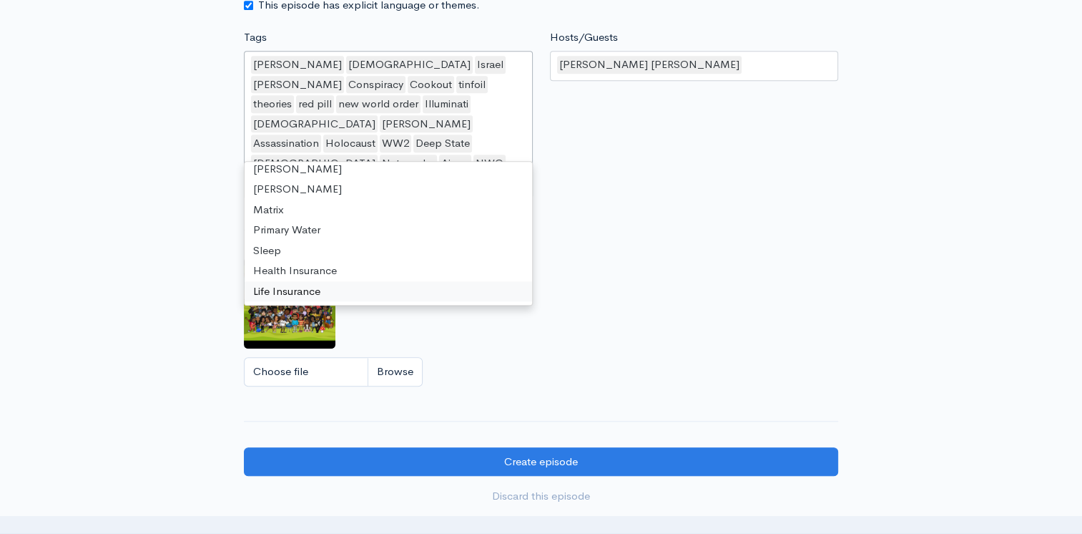
scroll to position [1287, 0]
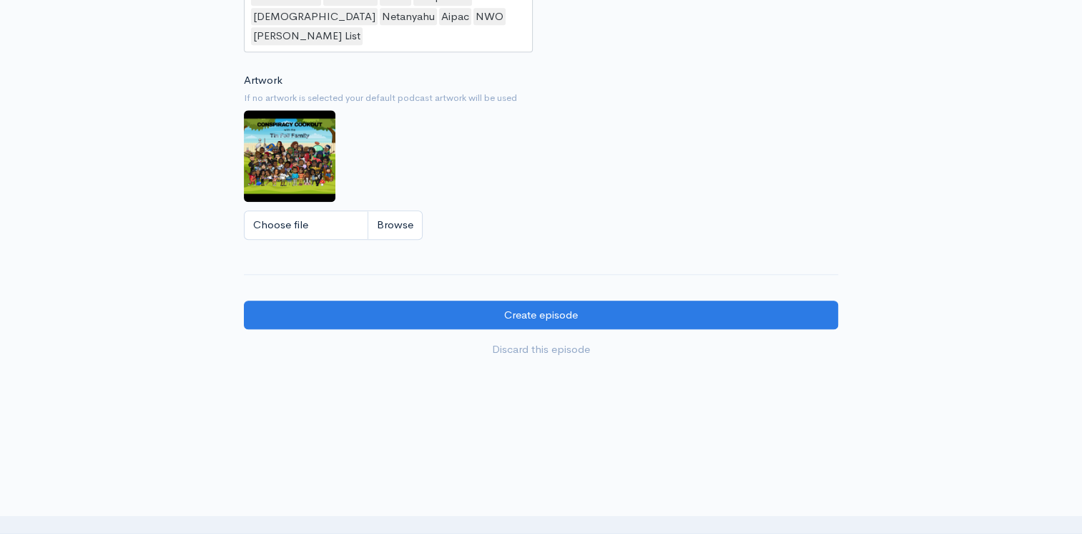
scroll to position [1433, 0]
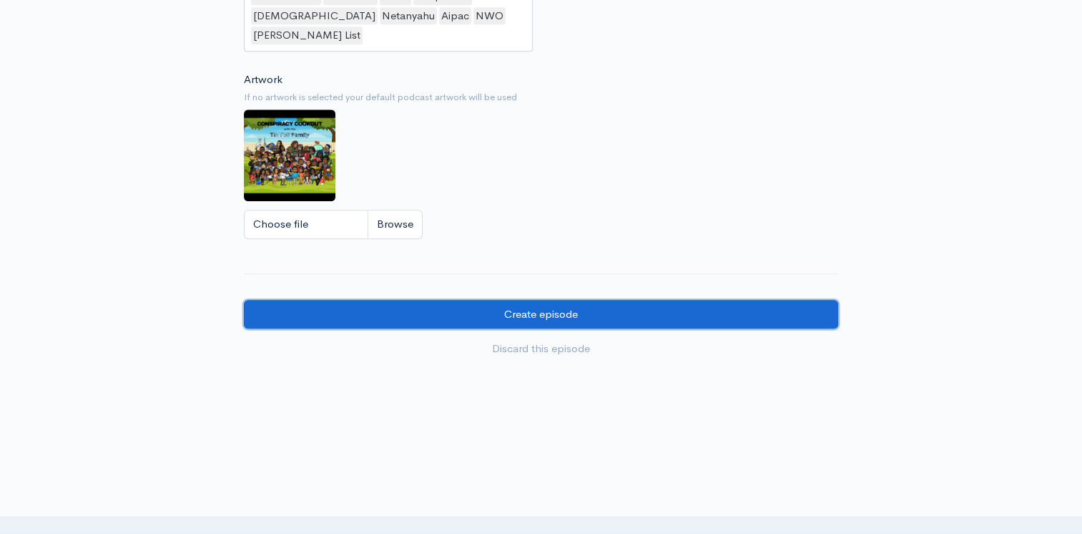
click at [530, 300] on input "Create episode" at bounding box center [541, 314] width 594 height 29
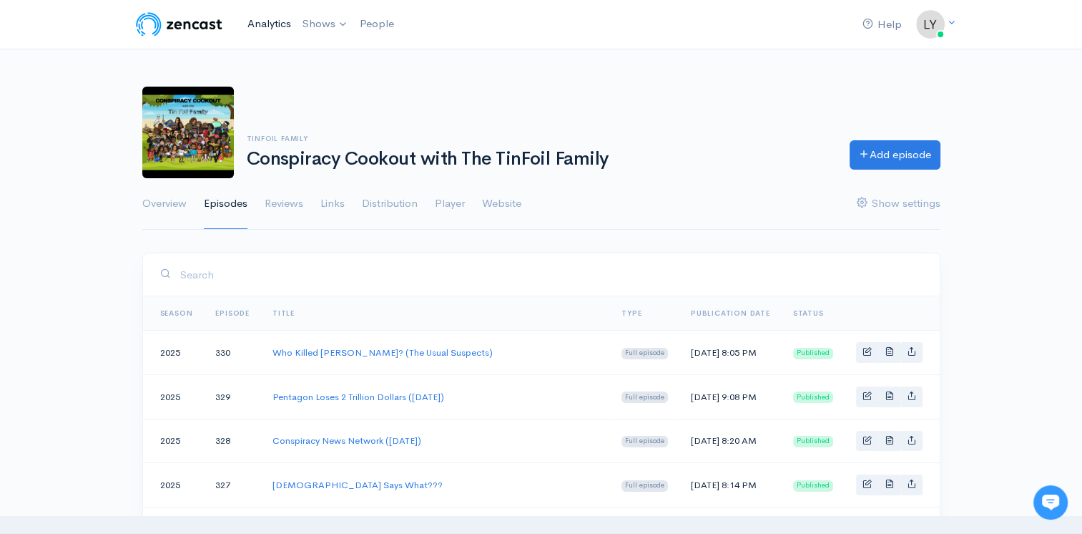
click at [281, 27] on link "Analytics" at bounding box center [269, 24] width 55 height 31
